Goal: Find specific page/section: Find specific page/section

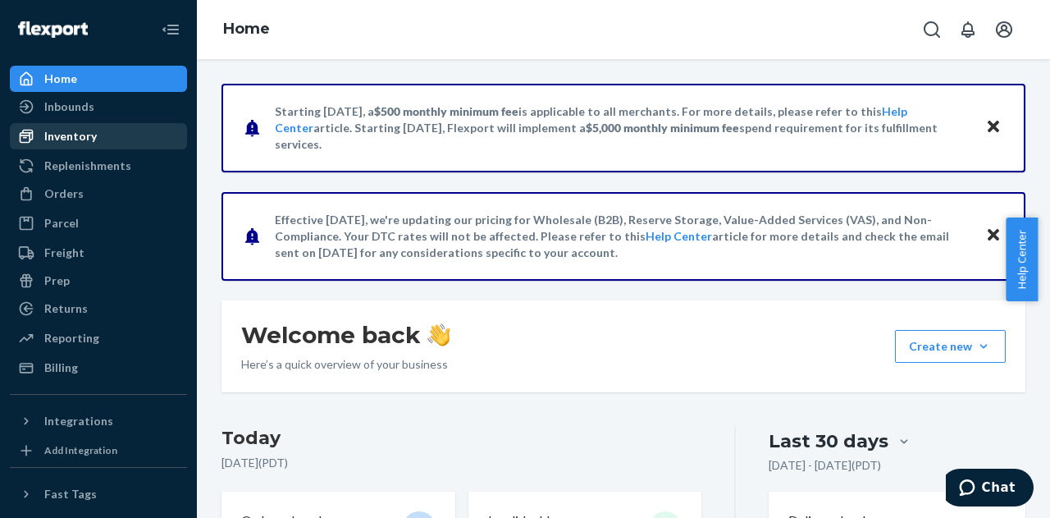
click at [81, 138] on div "Inventory" at bounding box center [70, 136] width 53 height 16
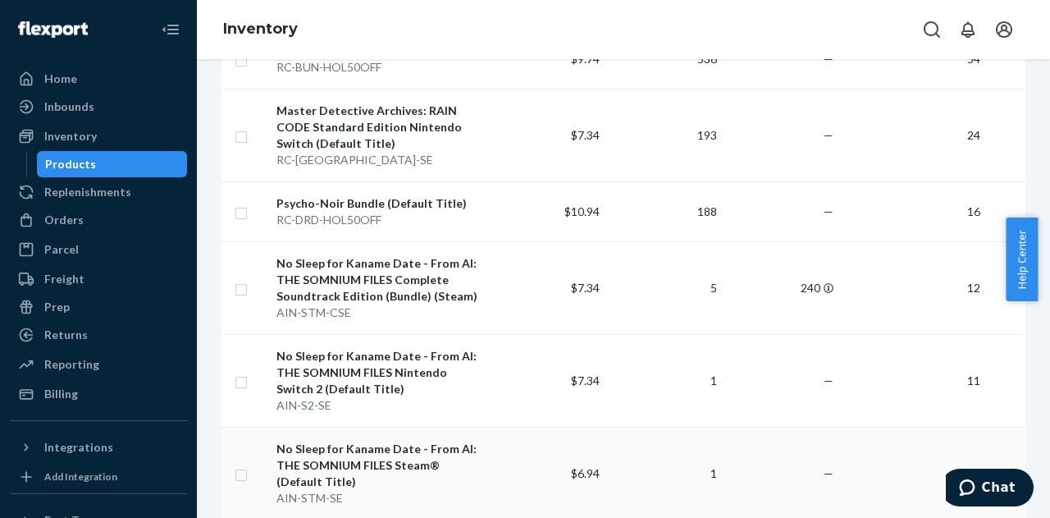
scroll to position [656, 0]
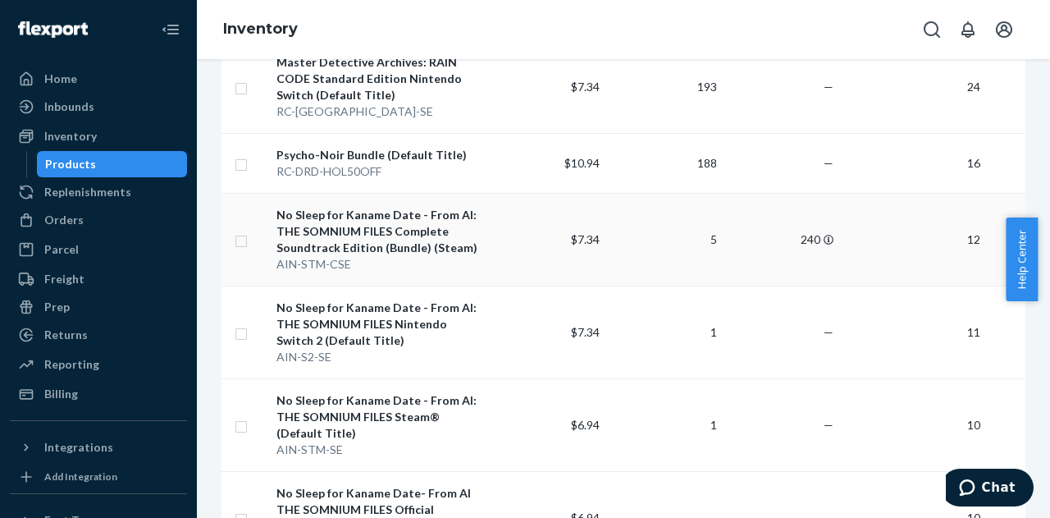
click at [395, 207] on div "No Sleep for Kaname Date - From AI: THE SOMNIUM FILES Complete Soundtrack Editi…" at bounding box center [380, 231] width 206 height 49
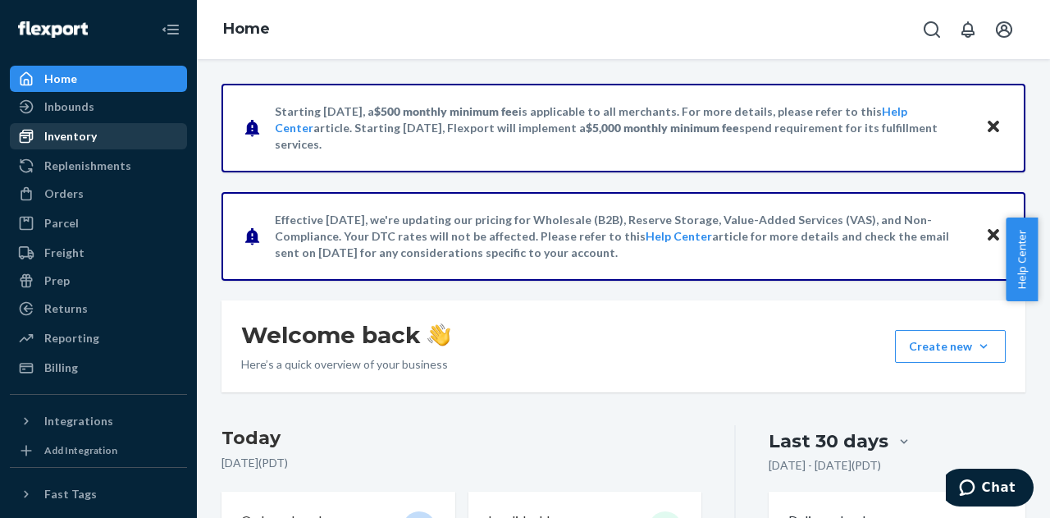
click at [80, 131] on div "Inventory" at bounding box center [70, 136] width 53 height 16
